Goal: Use online tool/utility: Utilize a website feature to perform a specific function

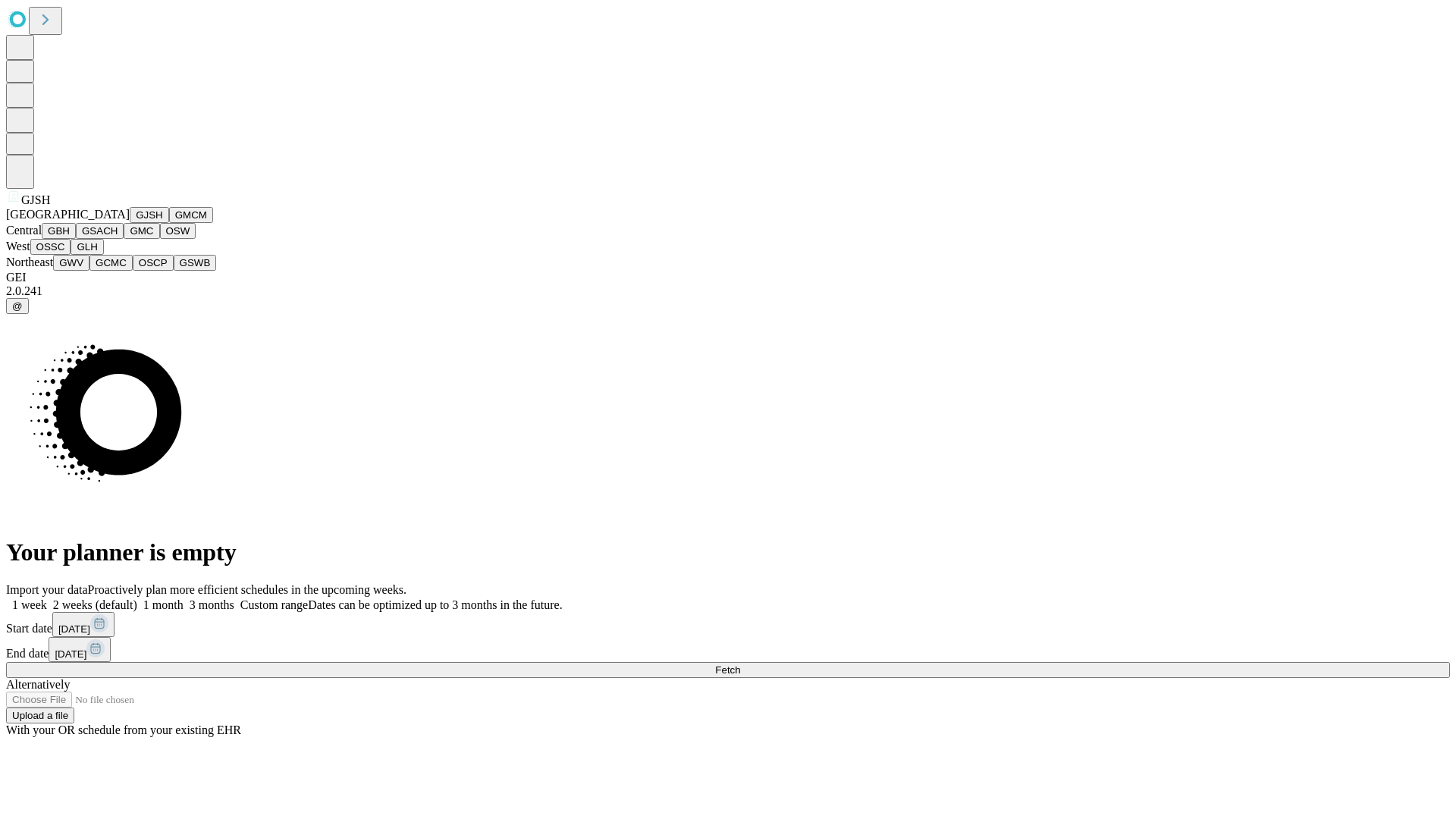
click at [130, 223] on button "GJSH" at bounding box center [149, 215] width 39 height 16
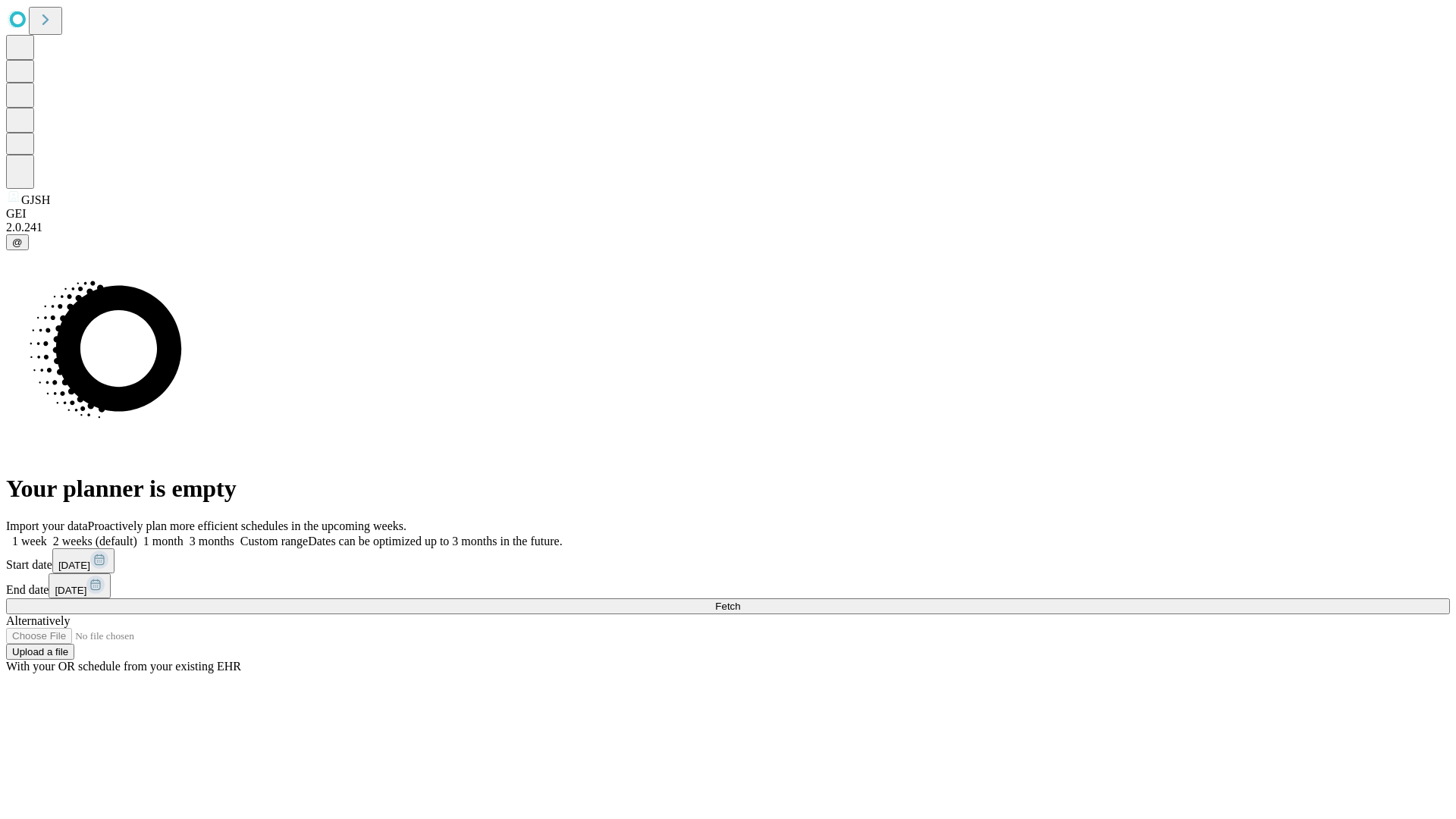
click at [183, 535] on label "1 month" at bounding box center [160, 541] width 46 height 13
click at [740, 600] on span "Fetch" at bounding box center [727, 606] width 25 height 11
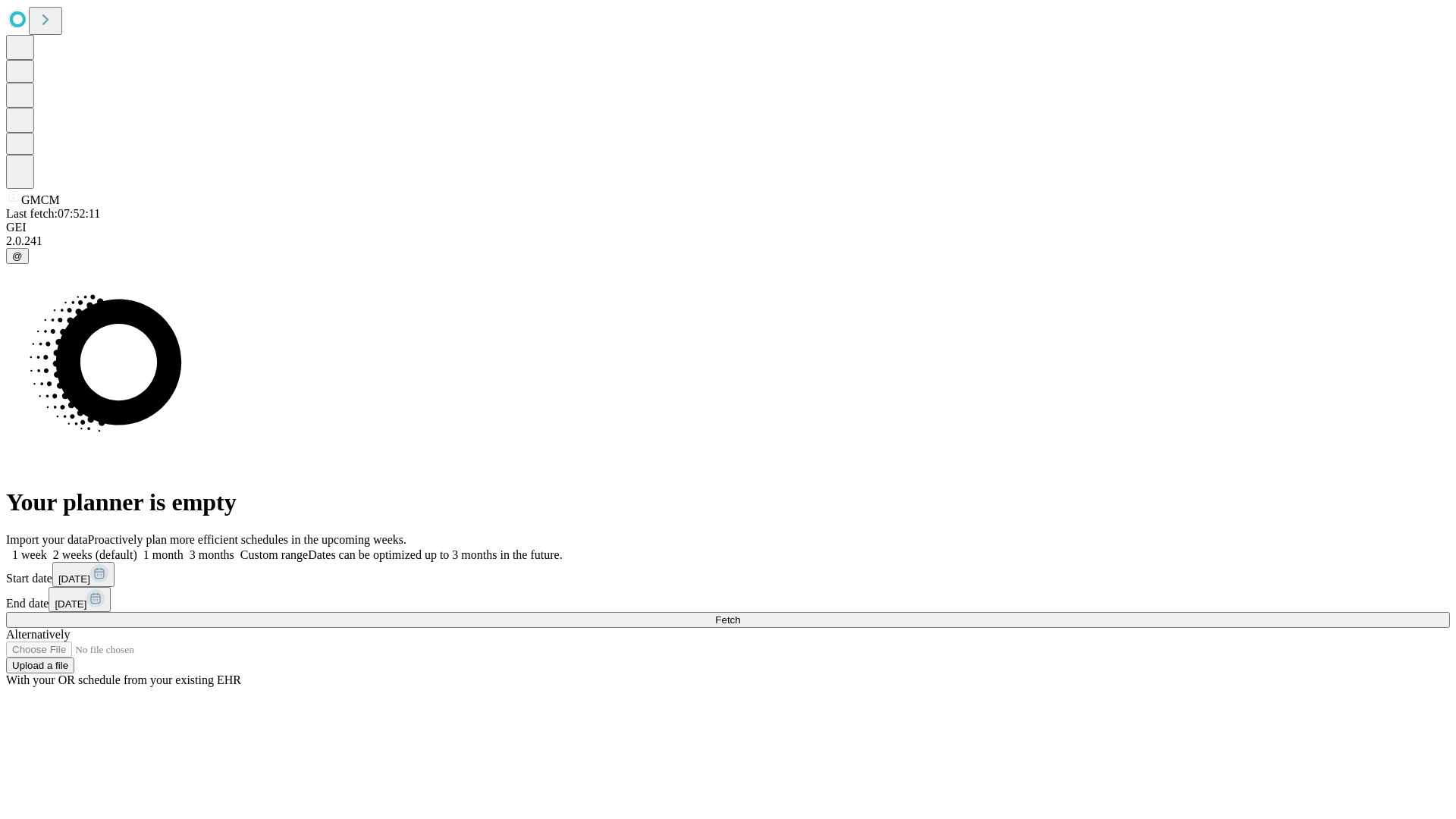
click at [183, 549] on label "1 month" at bounding box center [160, 555] width 46 height 13
click at [740, 615] on span "Fetch" at bounding box center [727, 620] width 25 height 11
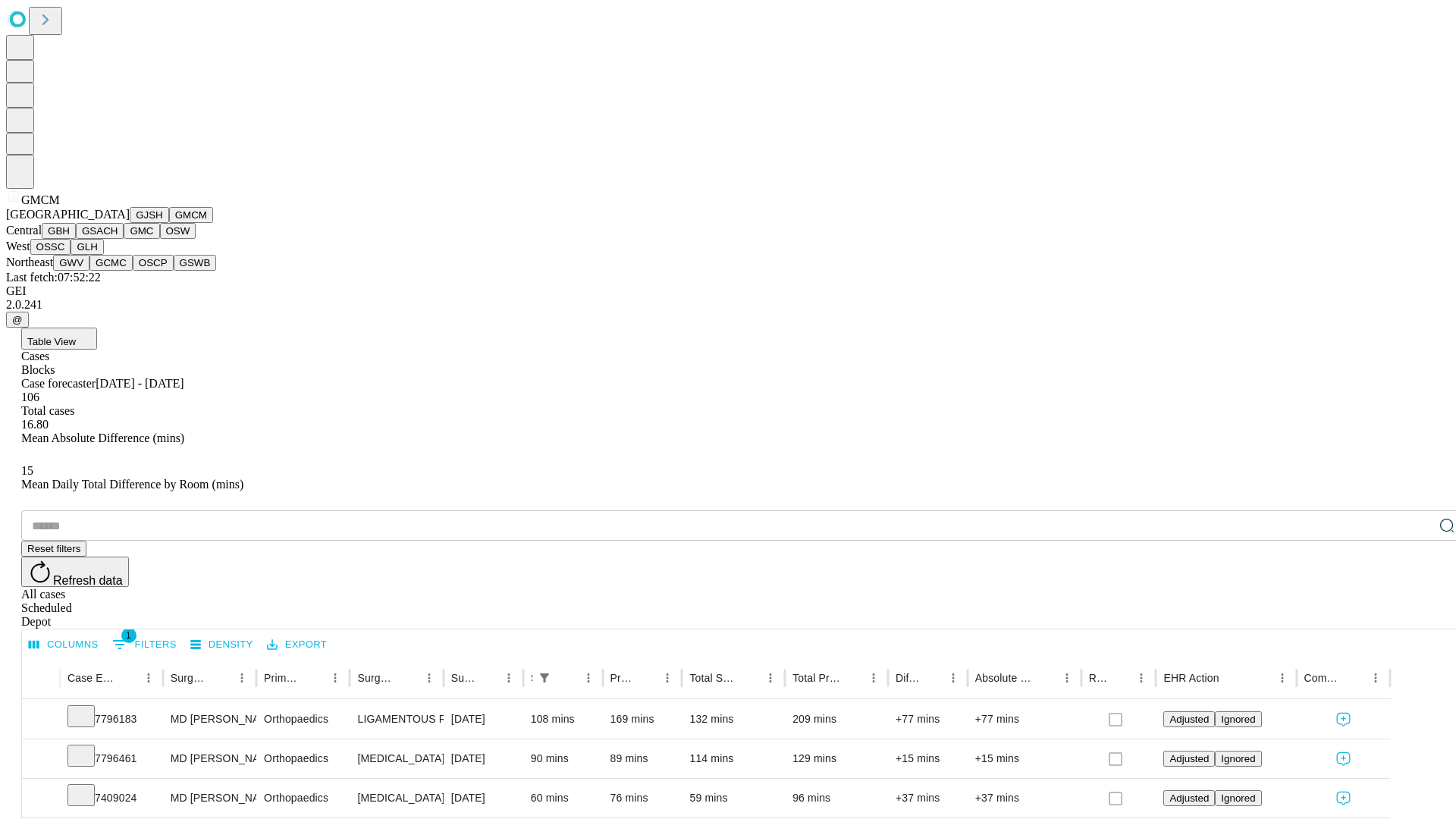
click at [76, 239] on button "GBH" at bounding box center [58, 231] width 34 height 16
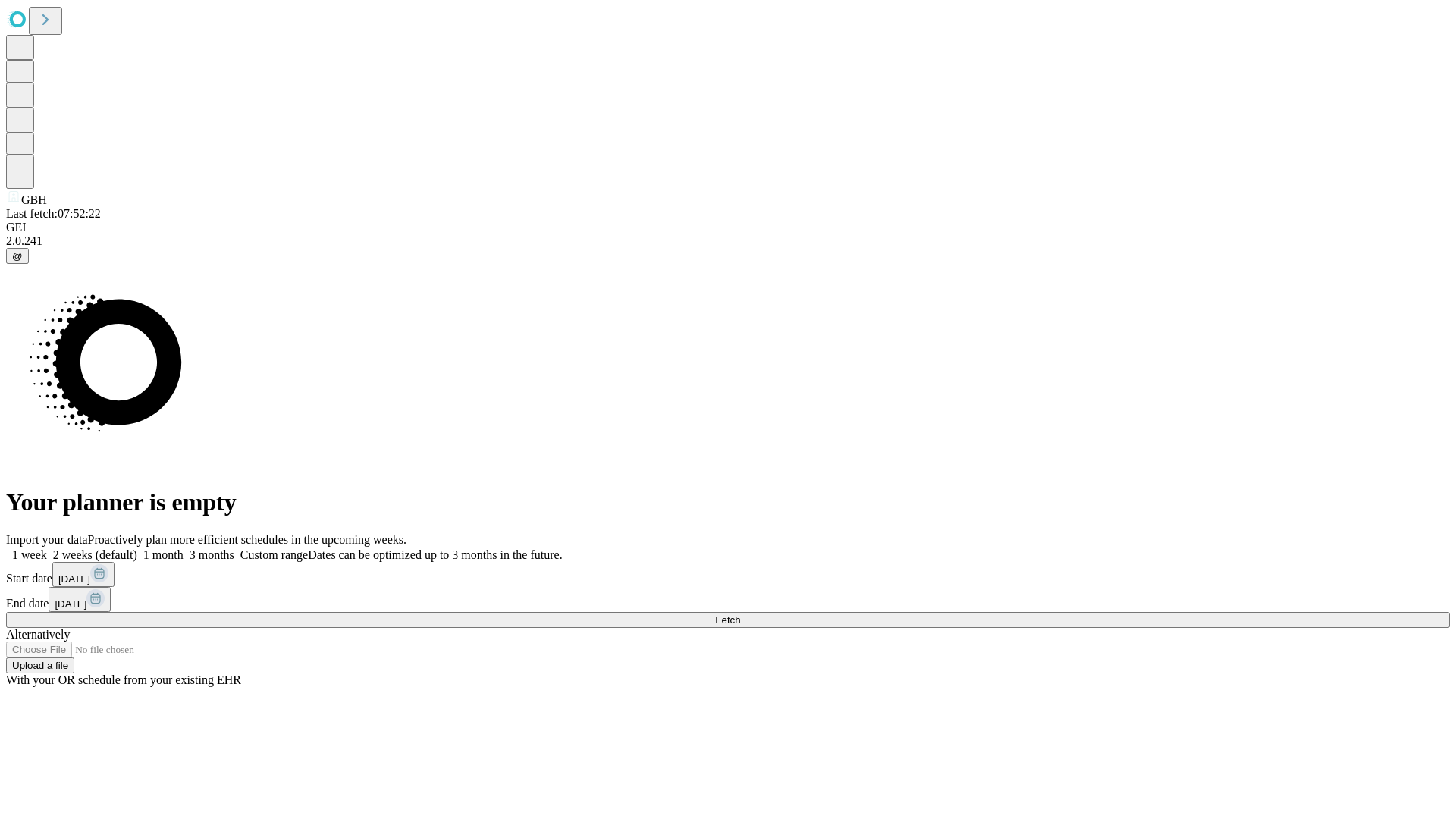
click at [183, 549] on label "1 month" at bounding box center [160, 555] width 46 height 13
click at [740, 615] on span "Fetch" at bounding box center [727, 620] width 25 height 11
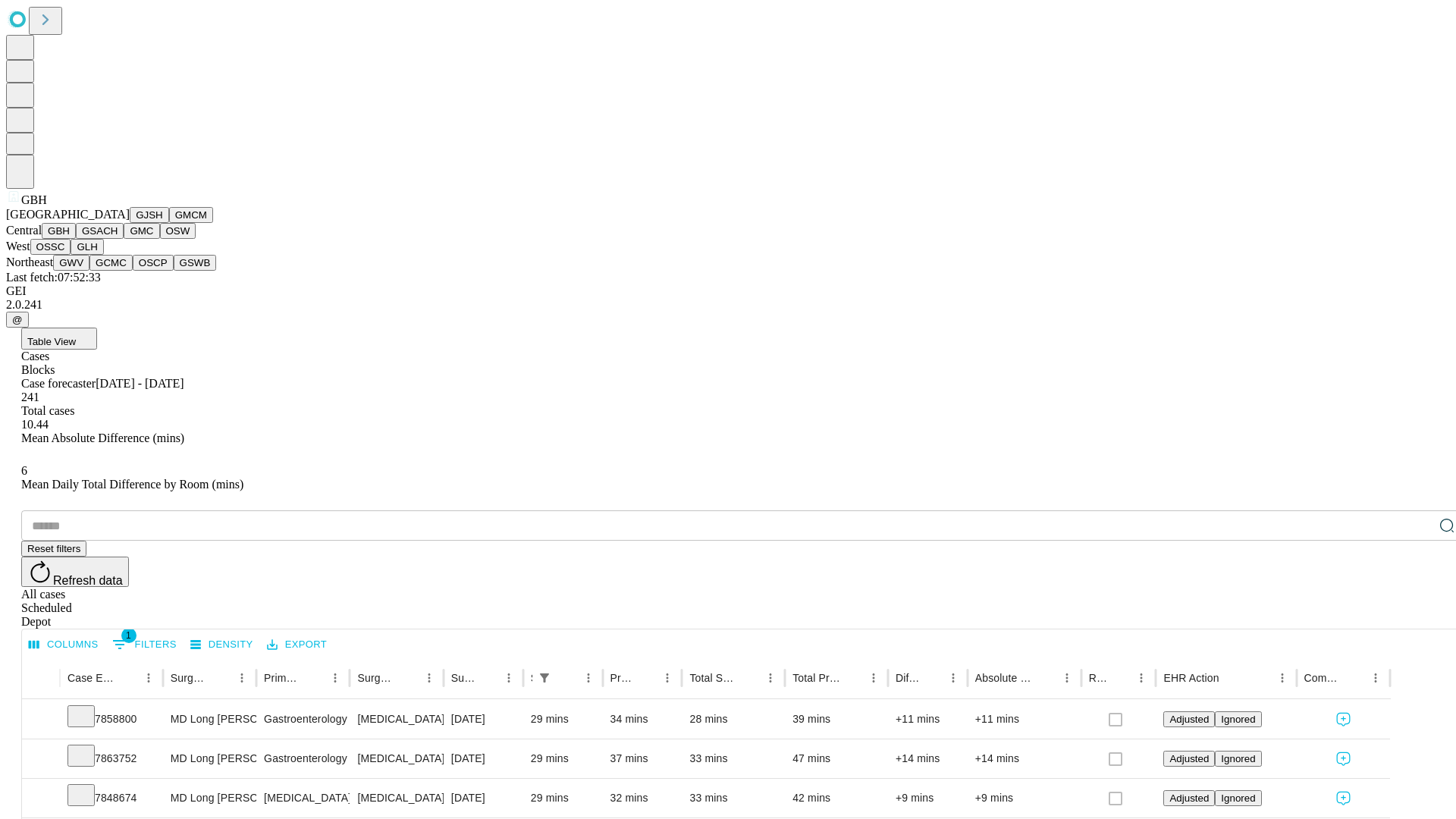
click at [117, 239] on button "GSACH" at bounding box center [100, 231] width 48 height 16
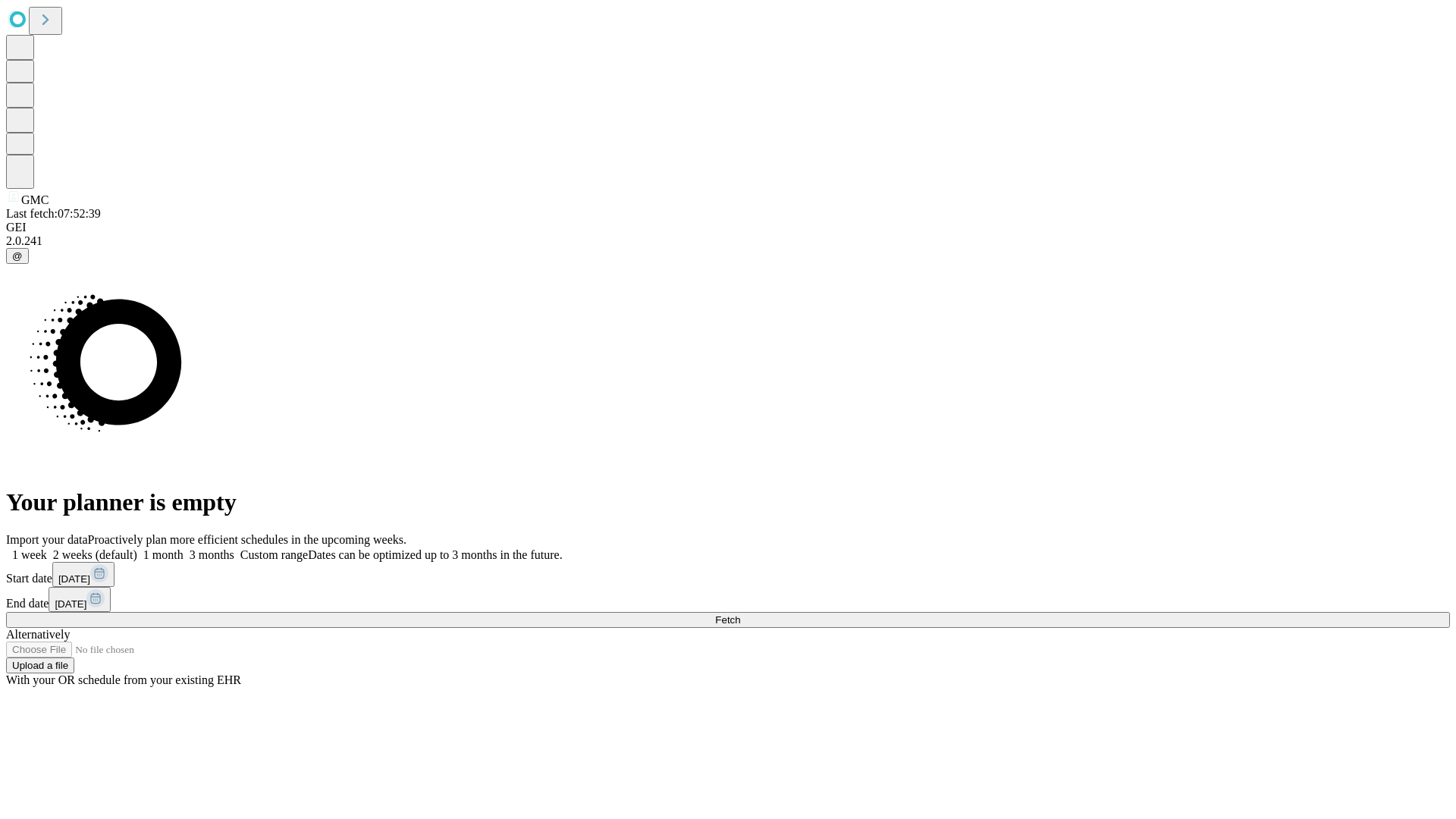
click at [740, 615] on span "Fetch" at bounding box center [727, 620] width 25 height 11
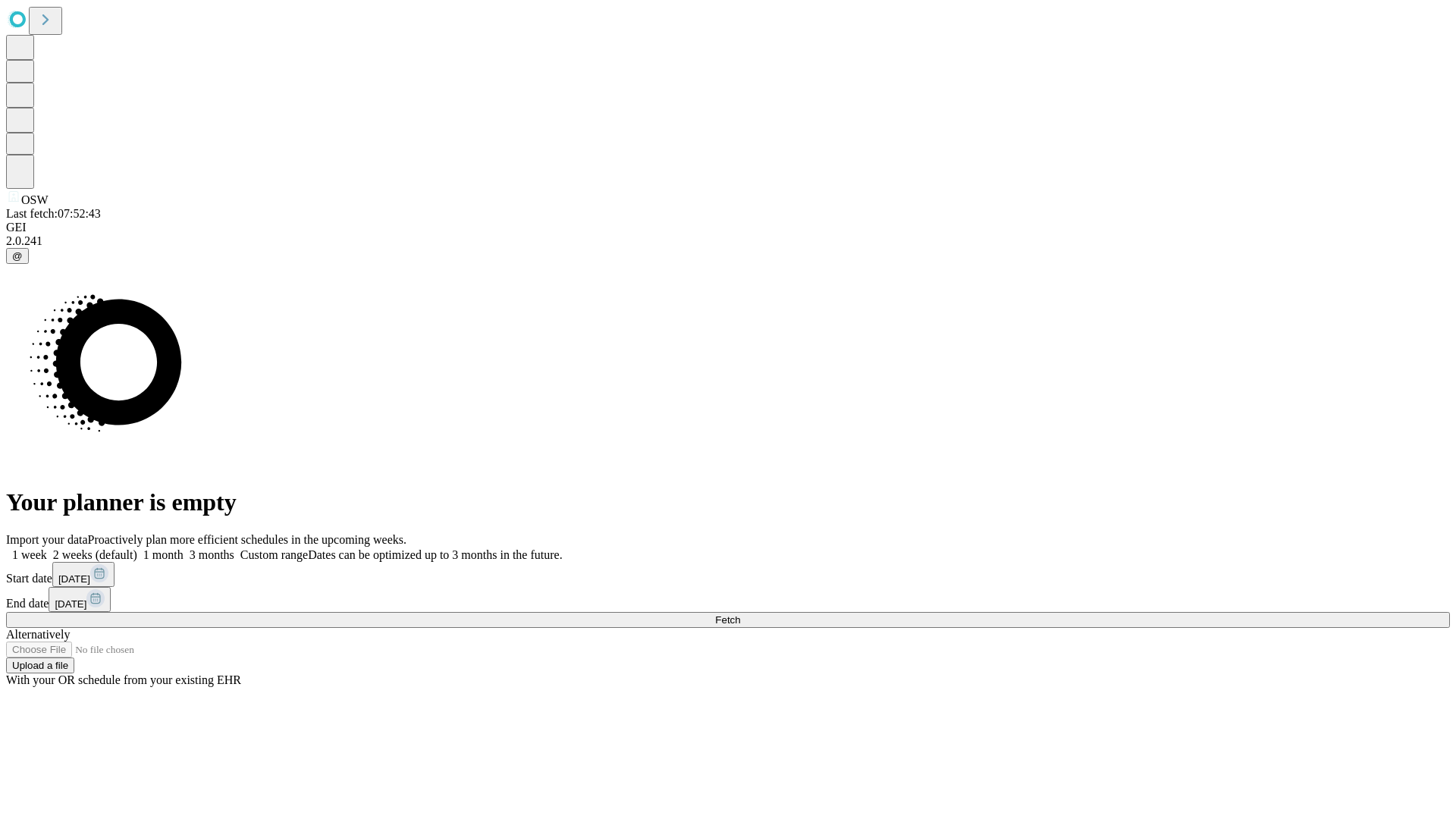
click at [183, 549] on label "1 month" at bounding box center [160, 555] width 46 height 13
click at [740, 615] on span "Fetch" at bounding box center [727, 620] width 25 height 11
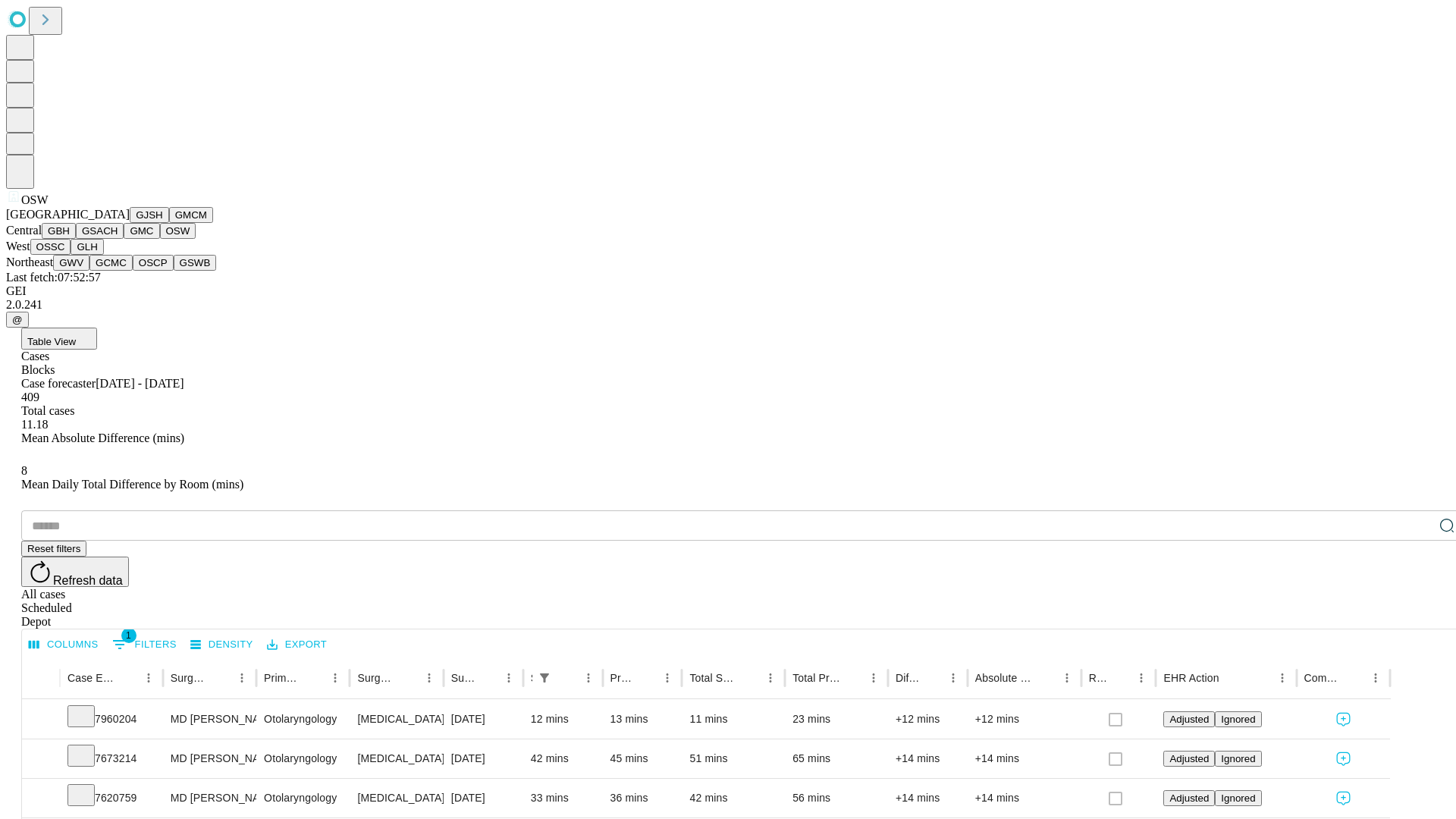
click at [71, 255] on button "OSSC" at bounding box center [50, 247] width 41 height 16
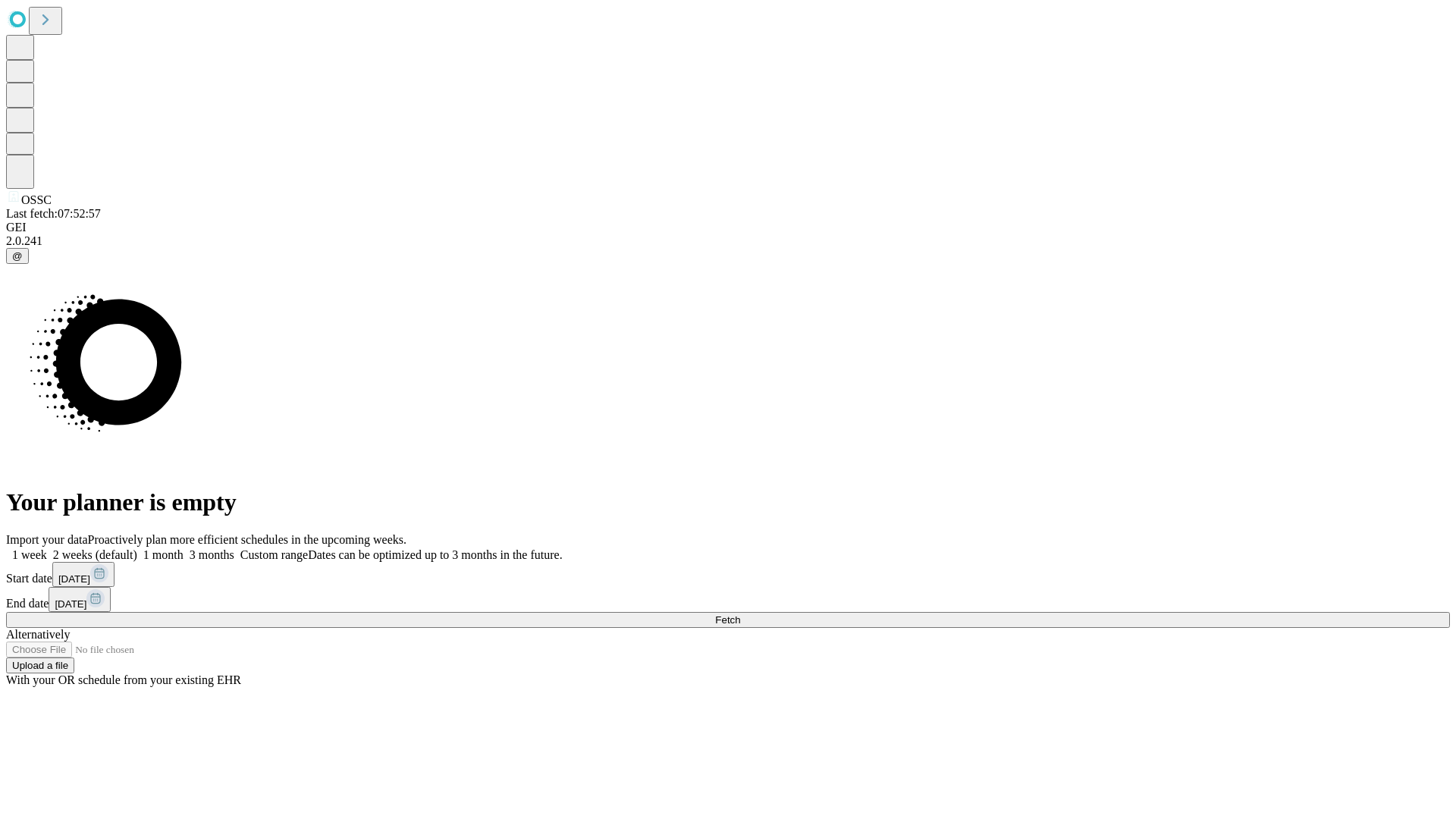
click at [183, 549] on label "1 month" at bounding box center [160, 555] width 46 height 13
click at [740, 615] on span "Fetch" at bounding box center [727, 620] width 25 height 11
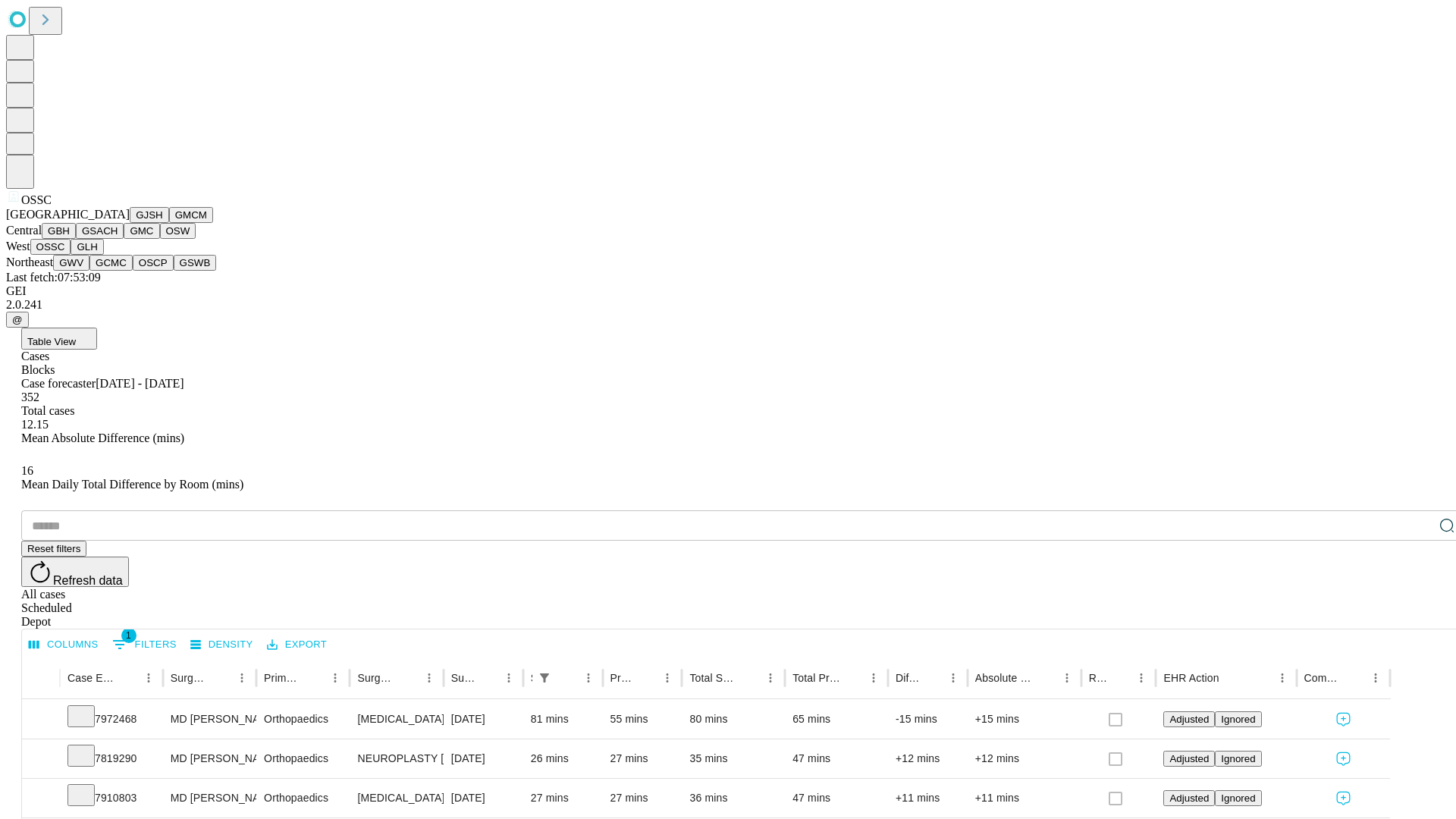
click at [103, 255] on button "GLH" at bounding box center [86, 247] width 33 height 16
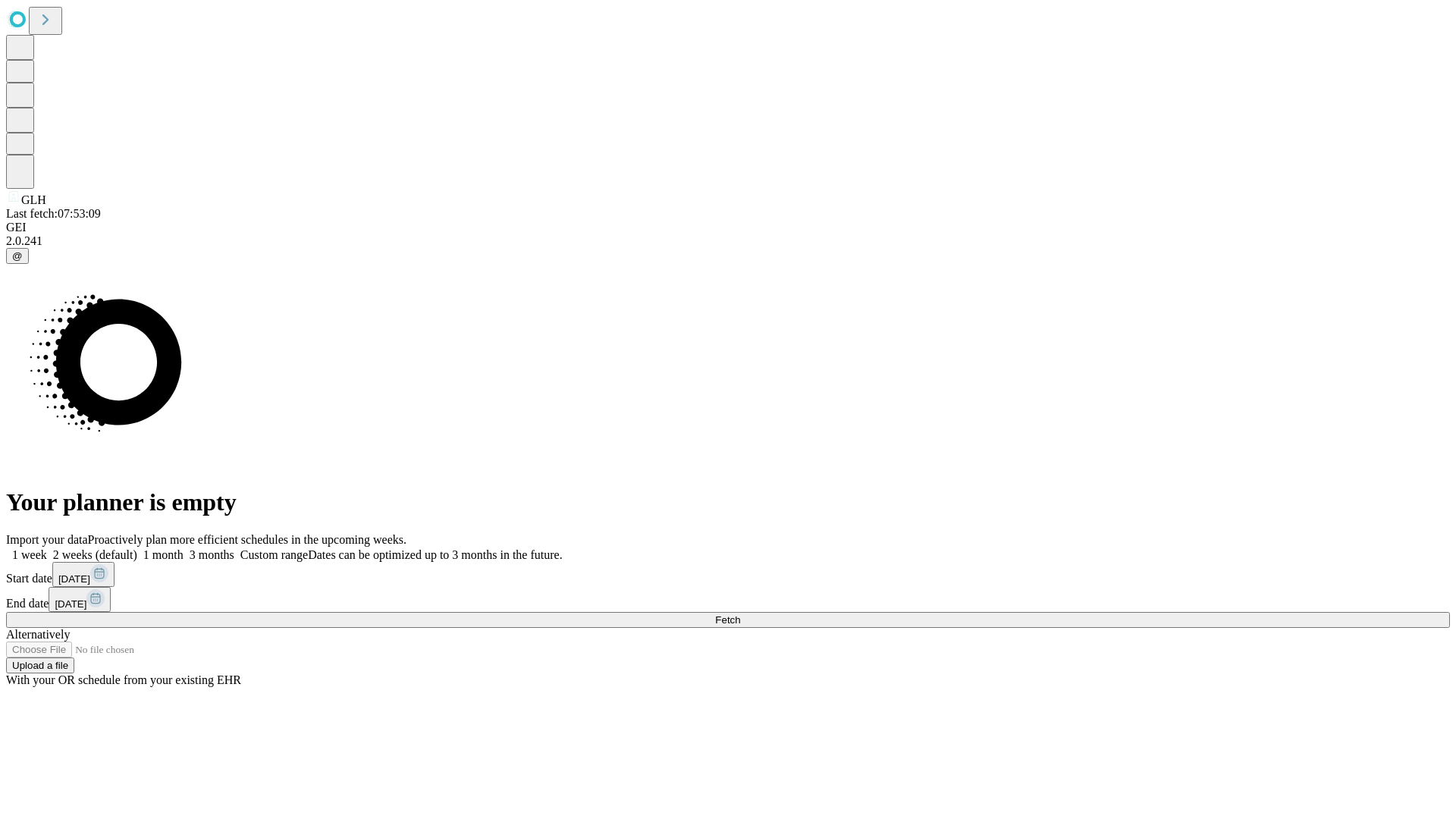
click at [183, 549] on label "1 month" at bounding box center [160, 555] width 46 height 13
click at [740, 615] on span "Fetch" at bounding box center [727, 620] width 25 height 11
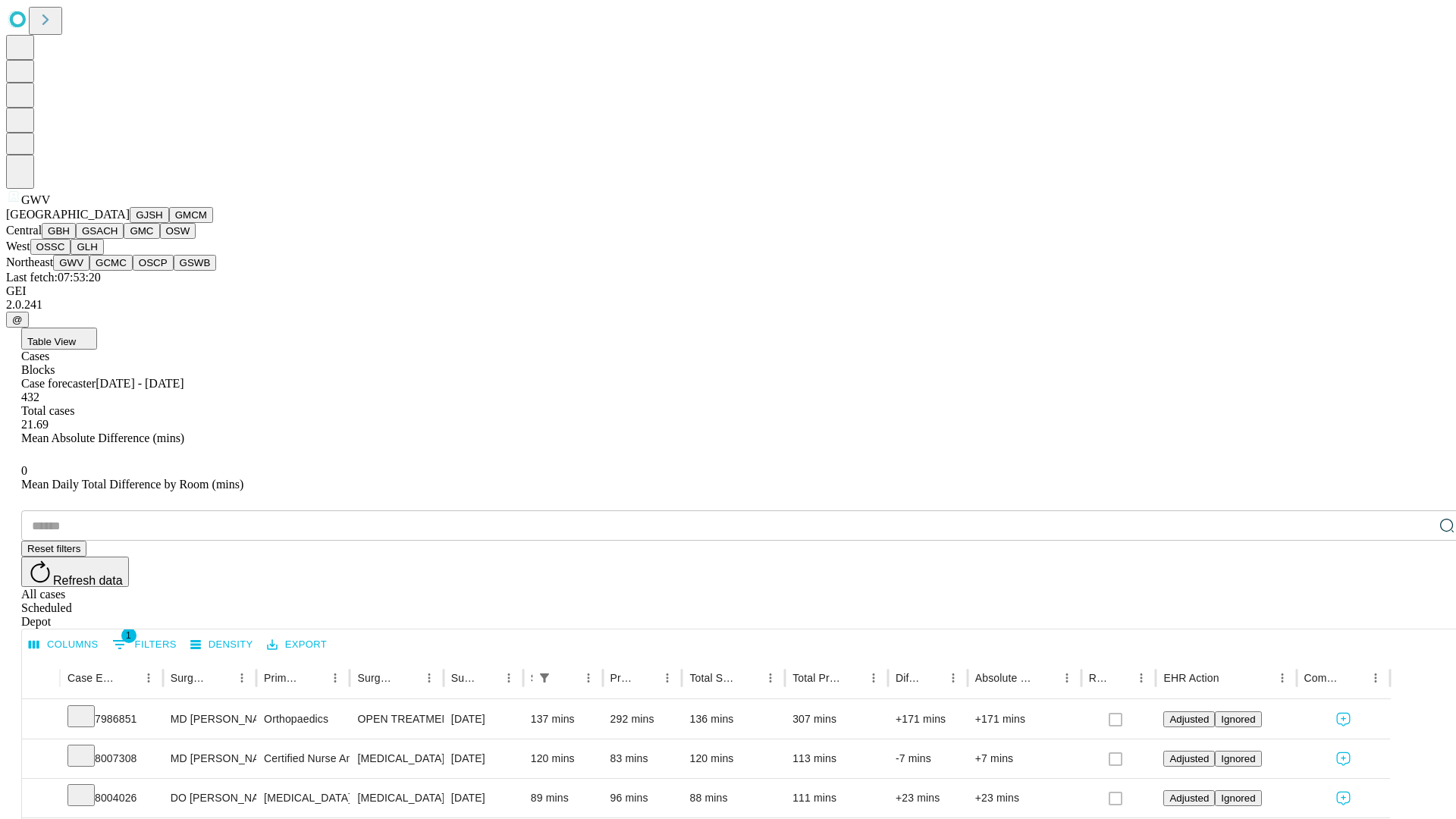
click at [117, 271] on button "GCMC" at bounding box center [111, 263] width 43 height 16
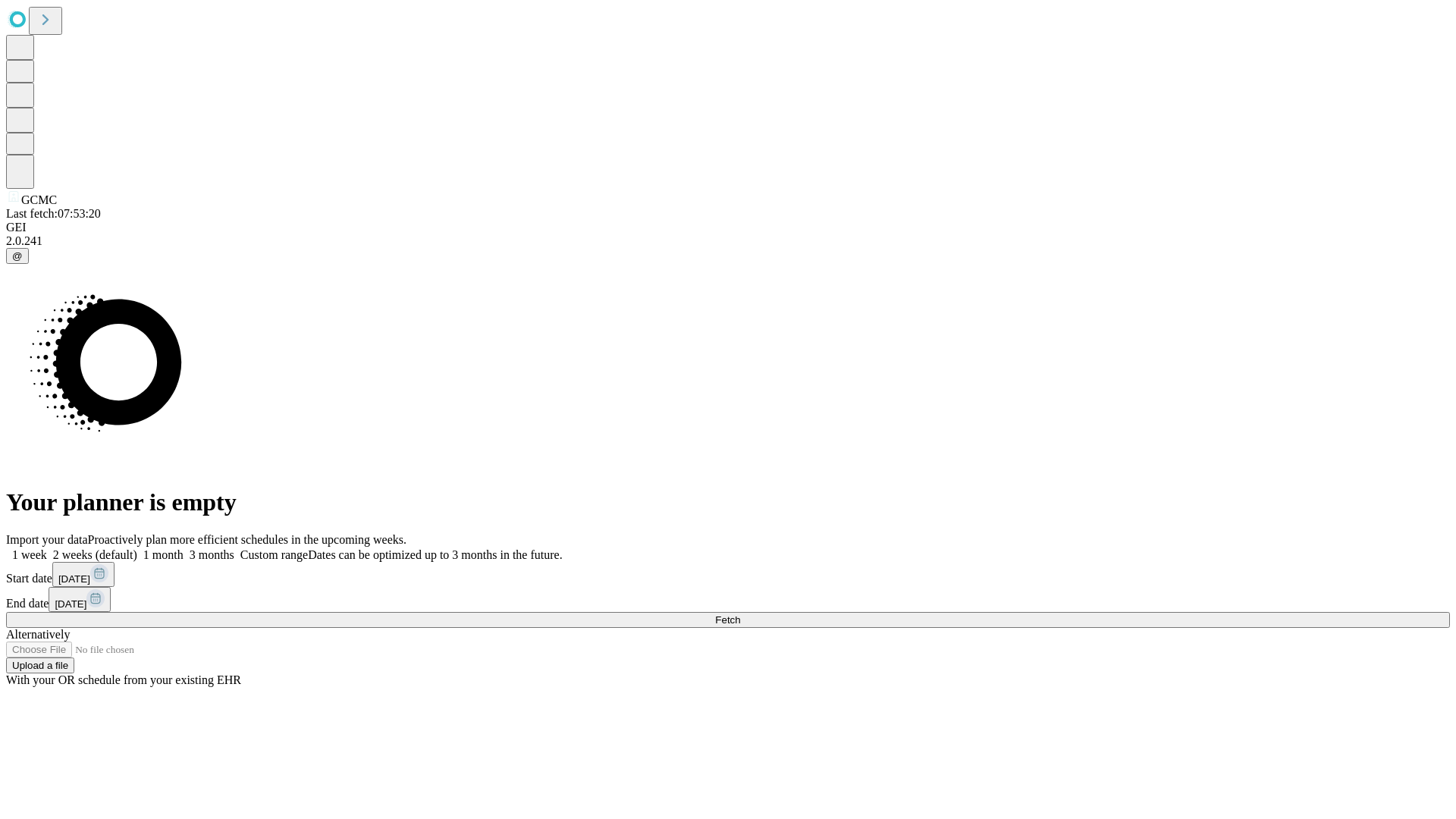
click at [183, 549] on label "1 month" at bounding box center [160, 555] width 46 height 13
click at [740, 615] on span "Fetch" at bounding box center [727, 620] width 25 height 11
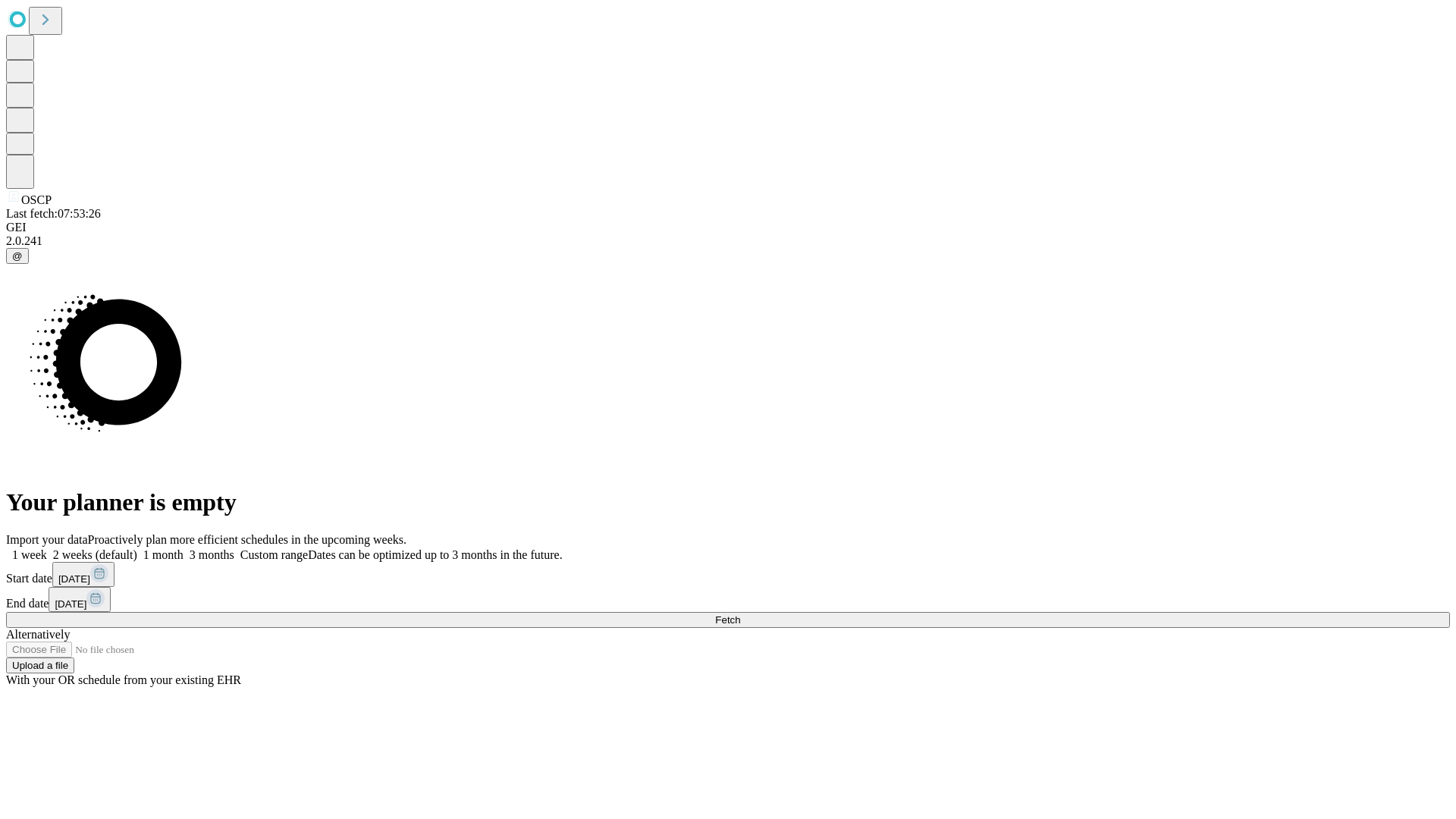
click at [183, 549] on label "1 month" at bounding box center [160, 555] width 46 height 13
click at [740, 615] on span "Fetch" at bounding box center [727, 620] width 25 height 11
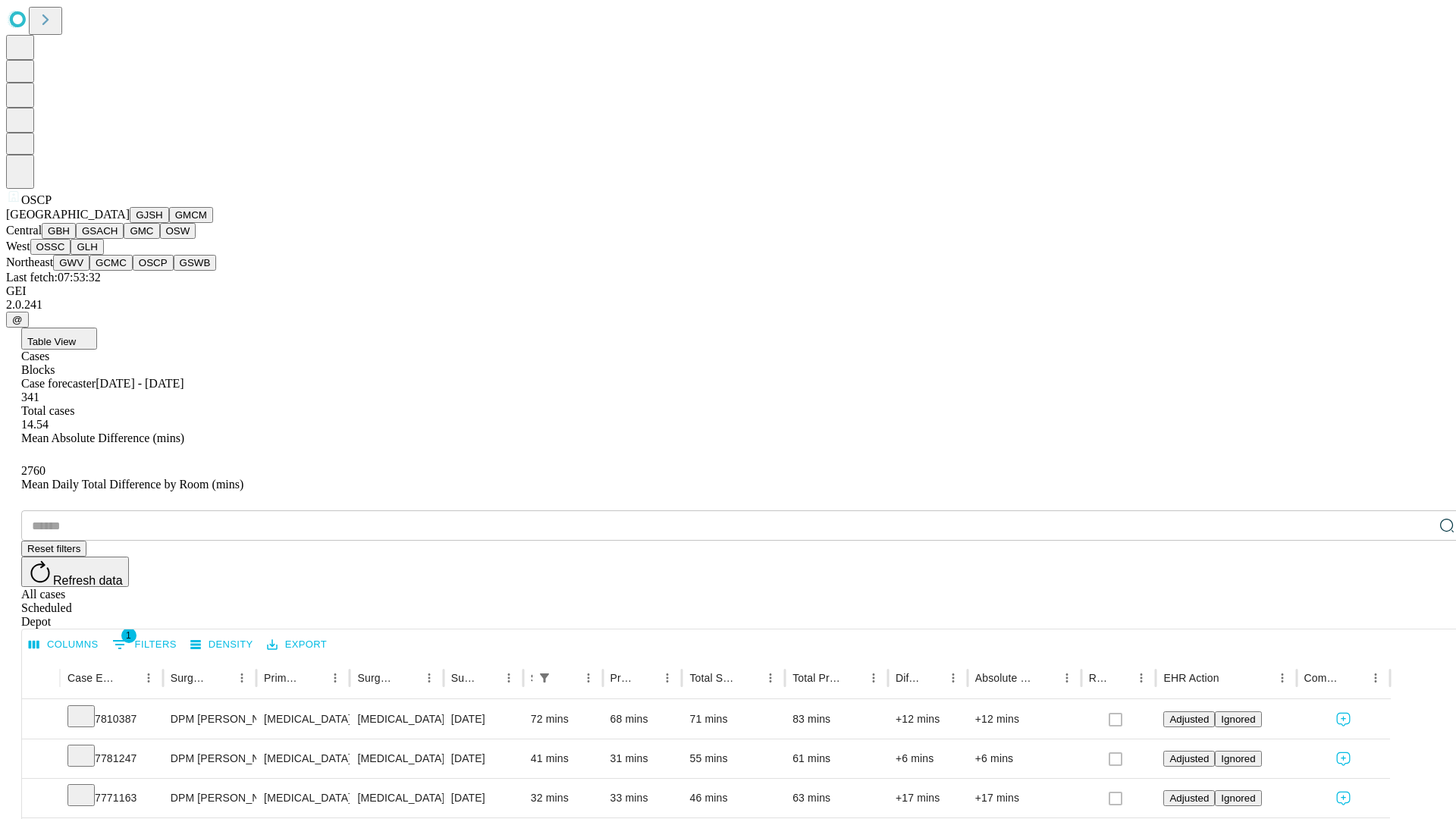
click at [174, 271] on button "GSWB" at bounding box center [195, 263] width 43 height 16
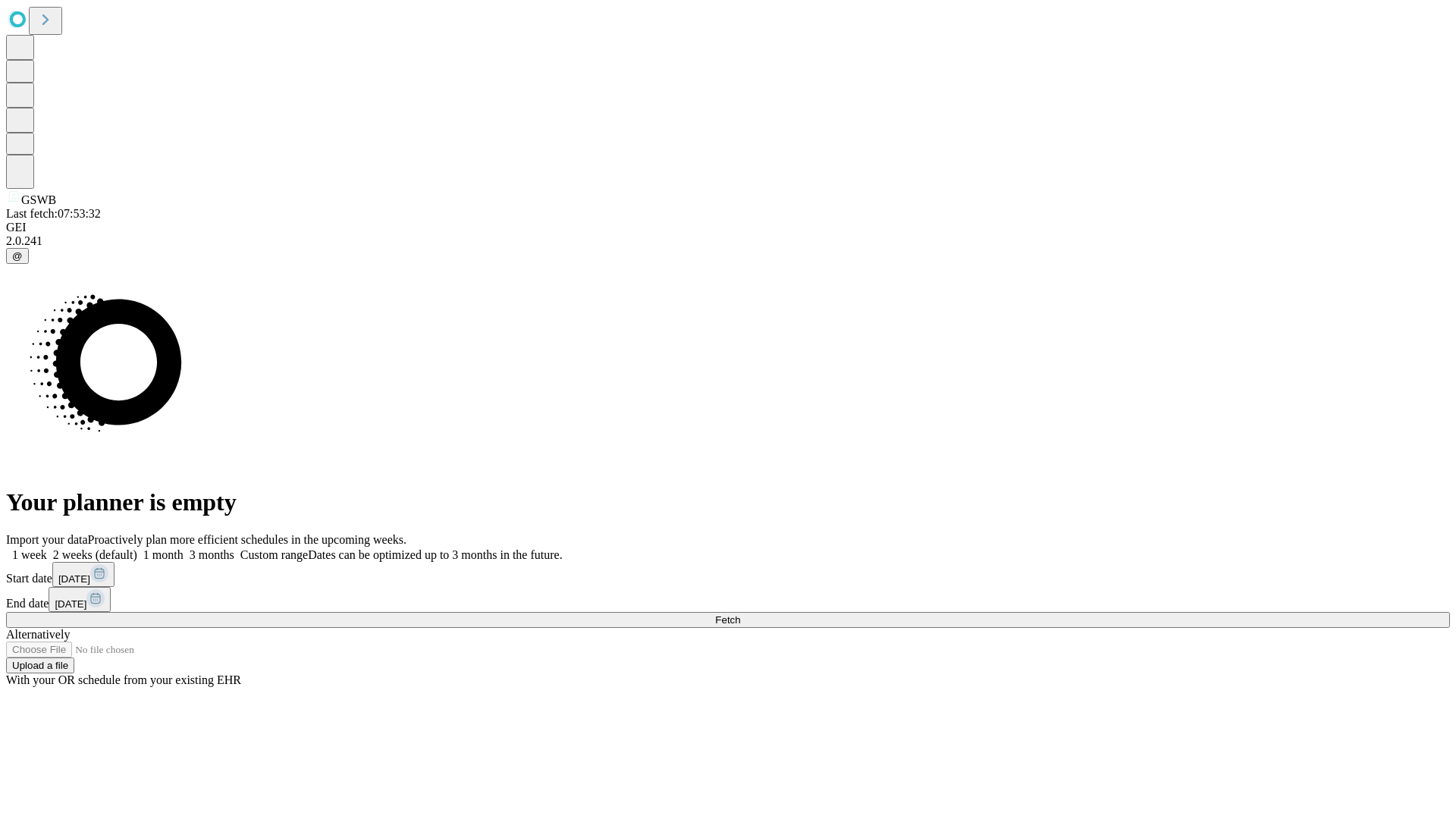
click at [740, 615] on span "Fetch" at bounding box center [727, 620] width 25 height 11
